Goal: Navigation & Orientation: Find specific page/section

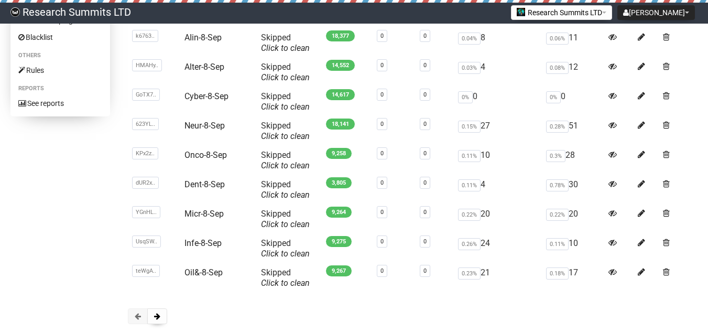
scroll to position [157, 0]
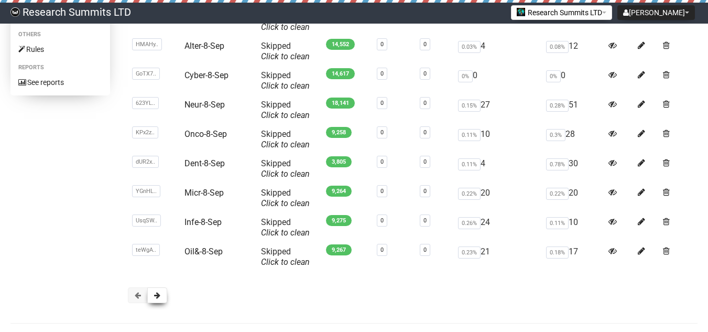
click at [155, 298] on span at bounding box center [157, 295] width 6 height 7
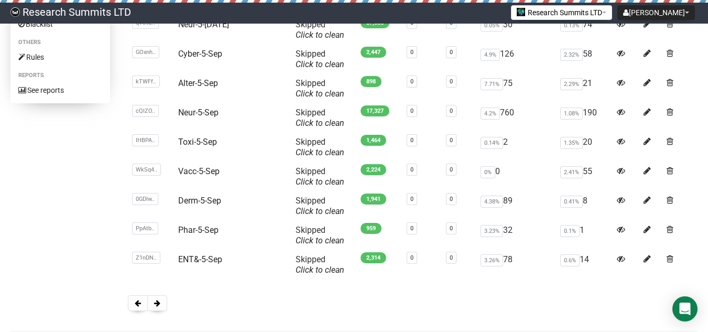
scroll to position [157, 0]
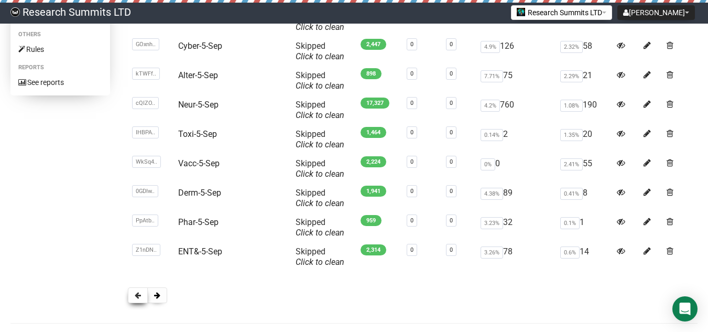
click at [138, 296] on span at bounding box center [138, 295] width 6 height 7
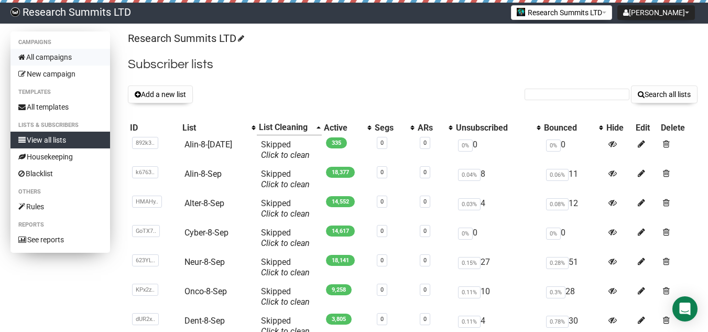
click at [79, 57] on link "All campaigns" at bounding box center [60, 57] width 100 height 17
